Goal: Task Accomplishment & Management: Manage account settings

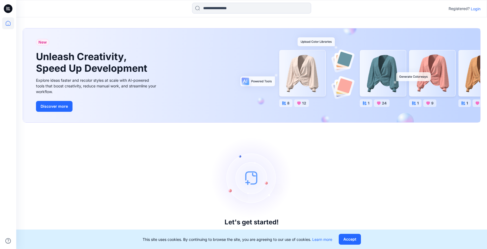
click at [476, 8] on p "Login" at bounding box center [475, 9] width 10 height 6
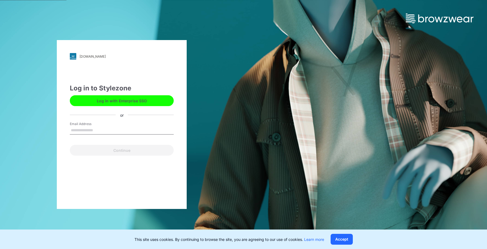
click at [138, 130] on input "Email Address" at bounding box center [122, 130] width 104 height 8
click at [143, 103] on button "Log in with Enterprise SSO" at bounding box center [122, 100] width 104 height 11
click at [101, 128] on input "Email Address" at bounding box center [122, 130] width 104 height 8
type input "**********"
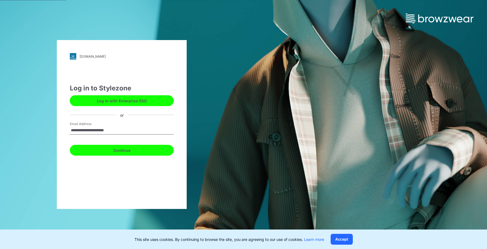
click at [112, 147] on button "Continue" at bounding box center [122, 150] width 104 height 11
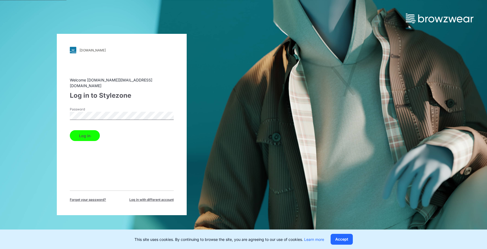
click at [87, 135] on button "Log in" at bounding box center [85, 135] width 30 height 11
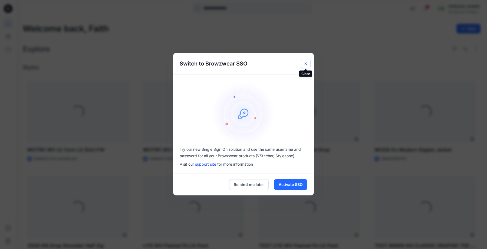
click at [305, 61] on button "Close" at bounding box center [306, 64] width 10 height 10
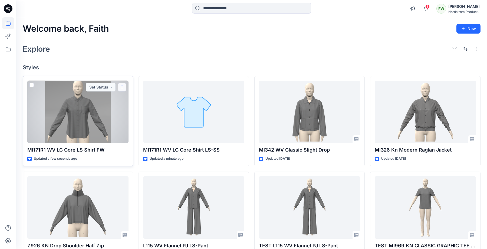
click at [123, 89] on button "button" at bounding box center [122, 87] width 9 height 9
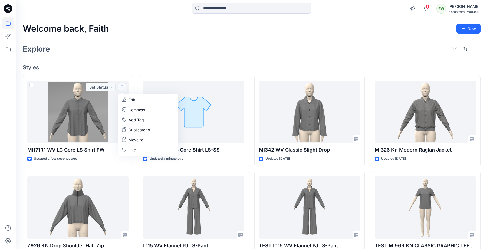
click at [124, 57] on div "Welcome back, Faith New Explore Styles MI171R1 WV LC Core LS Shirt FW Updated a…" at bounding box center [251, 200] width 470 height 366
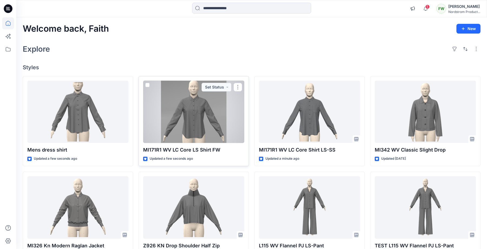
click at [203, 120] on div at bounding box center [193, 112] width 101 height 62
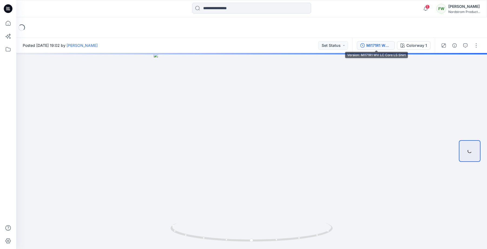
click at [386, 44] on div "MI171R1 WV LC Core LS Shirt" at bounding box center [378, 45] width 25 height 6
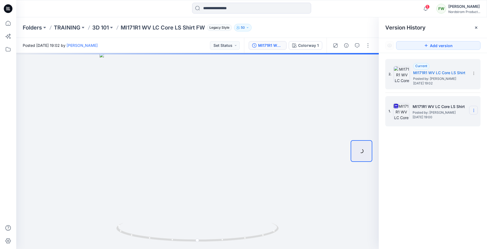
click at [473, 110] on icon at bounding box center [473, 110] width 4 height 4
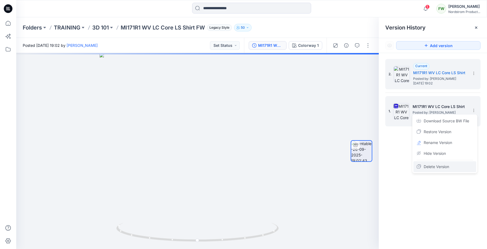
click at [448, 165] on span "Delete Version" at bounding box center [435, 166] width 25 height 6
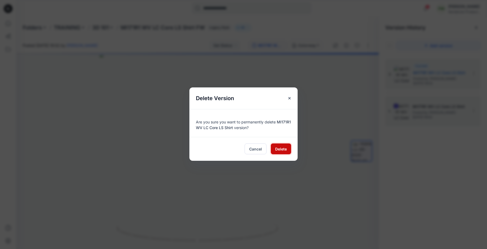
click at [285, 148] on span "Delete" at bounding box center [281, 149] width 12 height 6
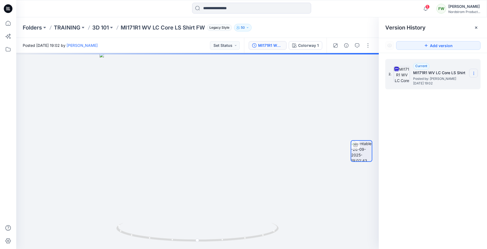
click at [474, 74] on icon at bounding box center [473, 73] width 4 height 4
click at [444, 151] on div "2. Current MI171R1 WV LC Core LS Shirt Posted by: Faith Wang Friday, September …" at bounding box center [433, 155] width 108 height 204
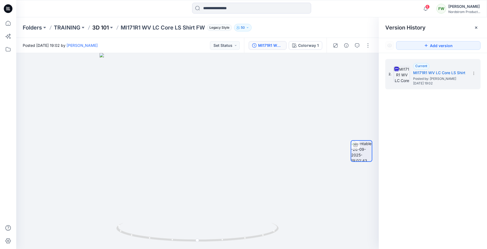
click at [103, 27] on p "3D 101" at bounding box center [100, 28] width 16 height 8
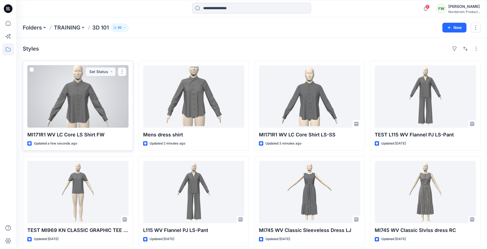
click at [80, 115] on div at bounding box center [77, 96] width 101 height 62
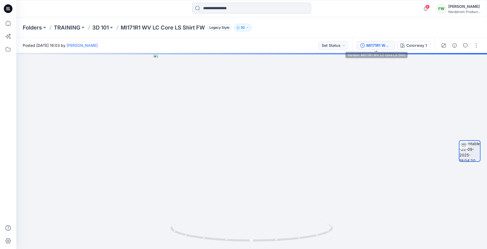
click at [365, 46] on button "MI171R1 WV LC Core LS Shirt" at bounding box center [376, 45] width 38 height 9
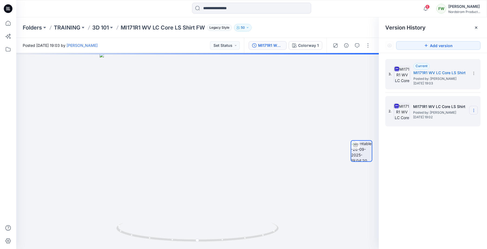
click at [473, 110] on icon at bounding box center [473, 110] width 4 height 4
click at [440, 165] on span "Delete Version" at bounding box center [435, 166] width 25 height 6
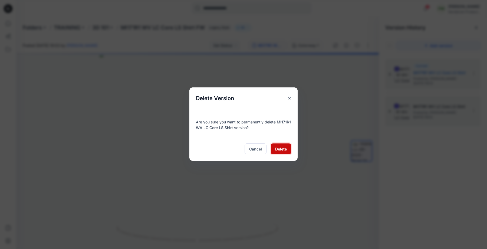
click at [284, 150] on span "Delete" at bounding box center [281, 149] width 12 height 6
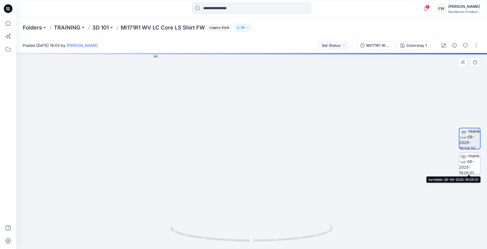
click at [470, 164] on img at bounding box center [469, 163] width 21 height 21
